Goal: Task Accomplishment & Management: Manage account settings

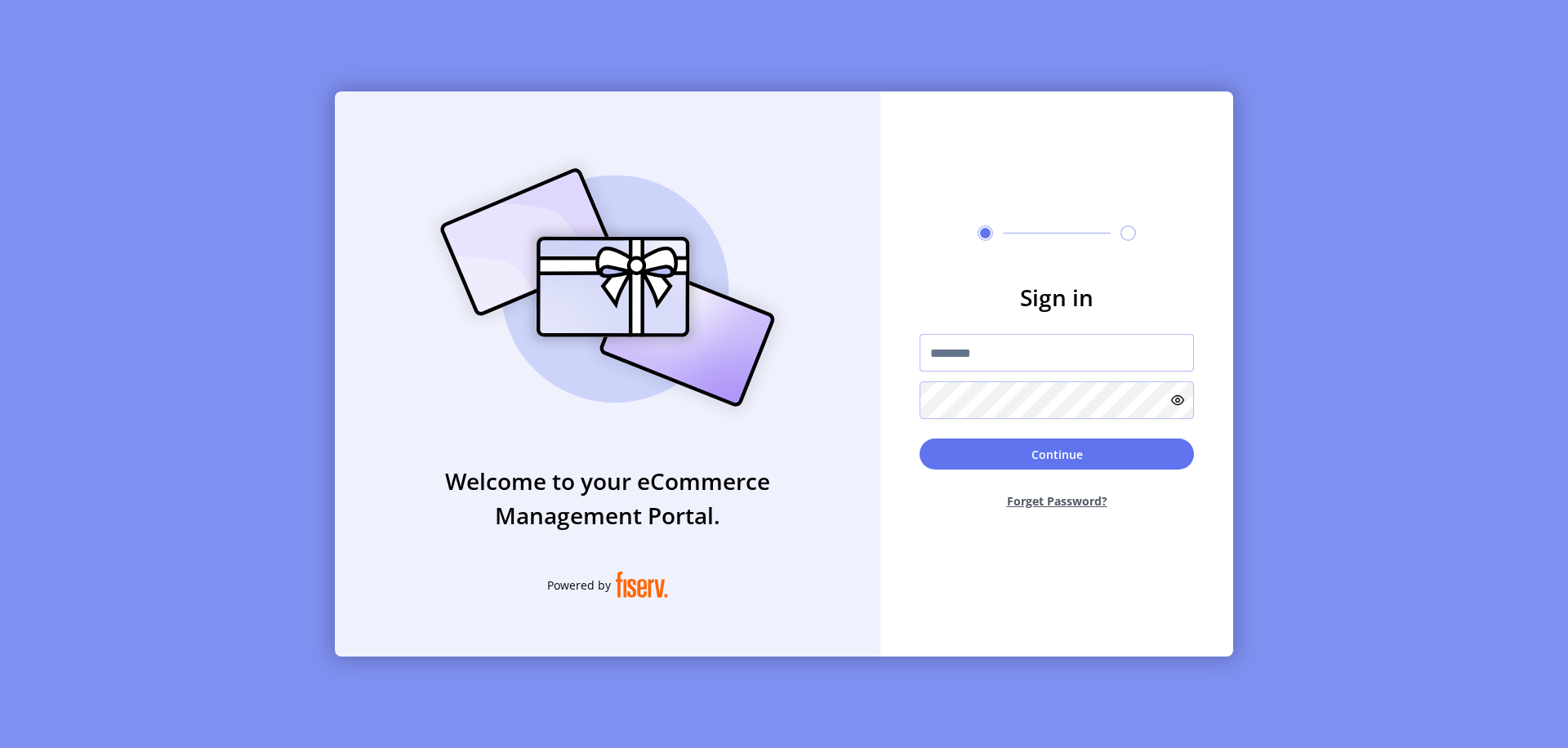
click at [1057, 353] on input "text" at bounding box center [1057, 352] width 274 height 38
type input "**********"
click at [1057, 455] on button "Continue" at bounding box center [1057, 455] width 274 height 31
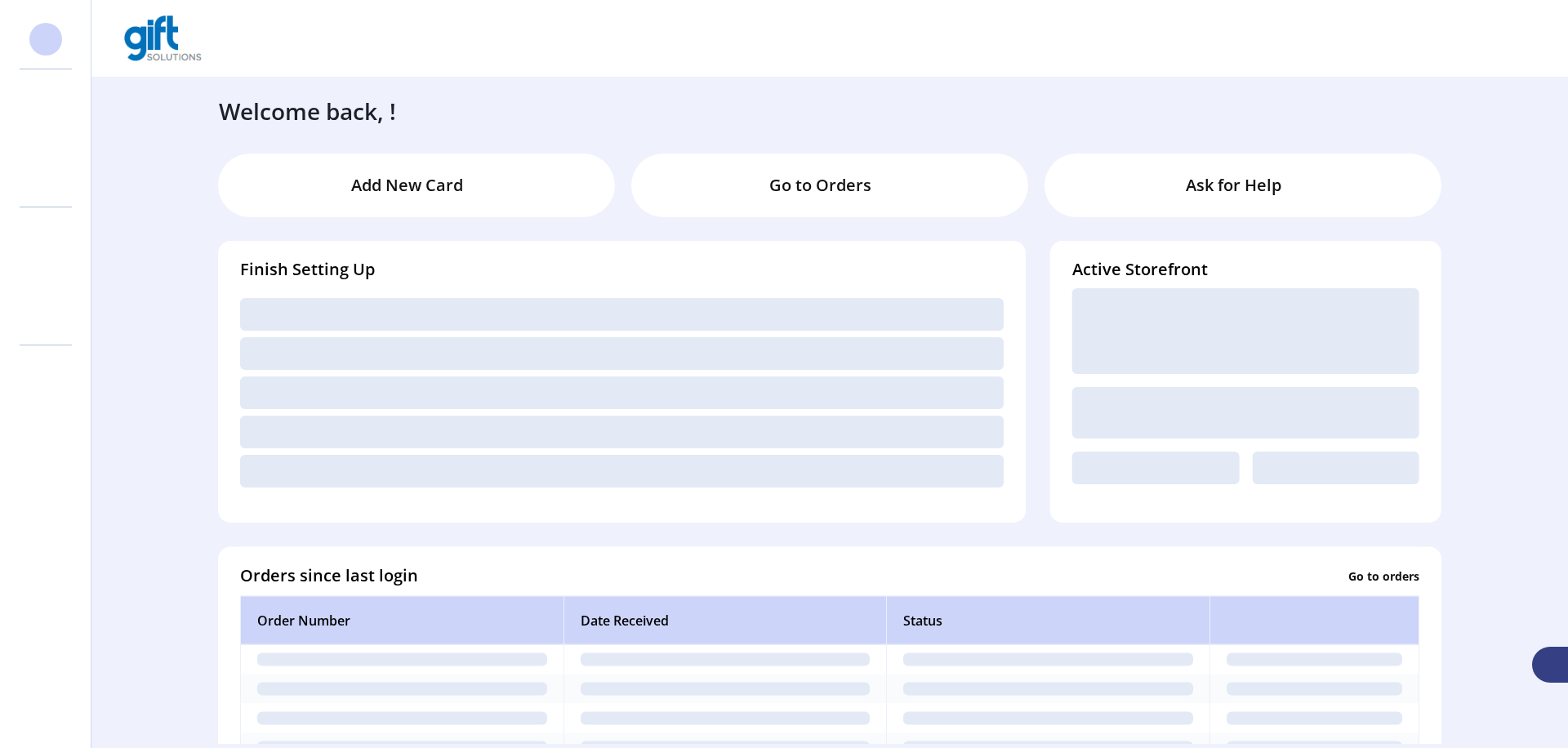
click at [46, 138] on svg-icon at bounding box center [46, 138] width 26 height 26
